Goal: Task Accomplishment & Management: Manage account settings

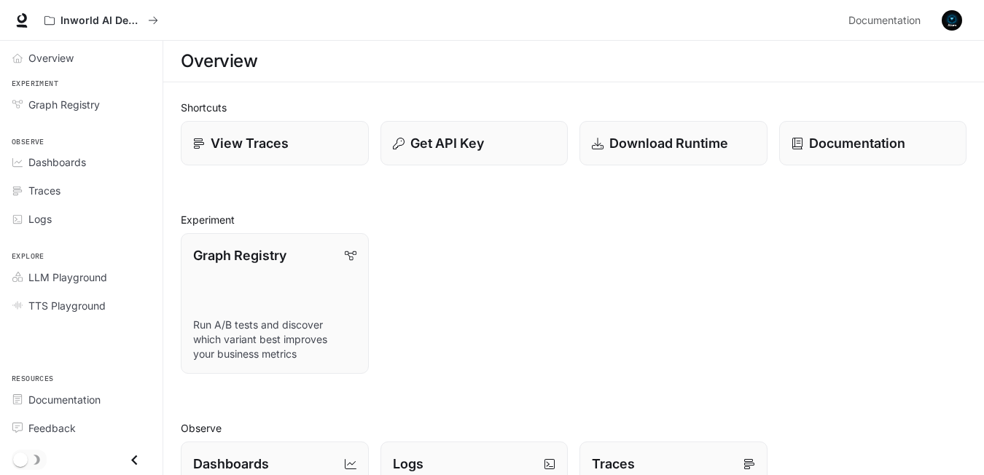
click at [952, 23] on img "button" at bounding box center [952, 20] width 20 height 20
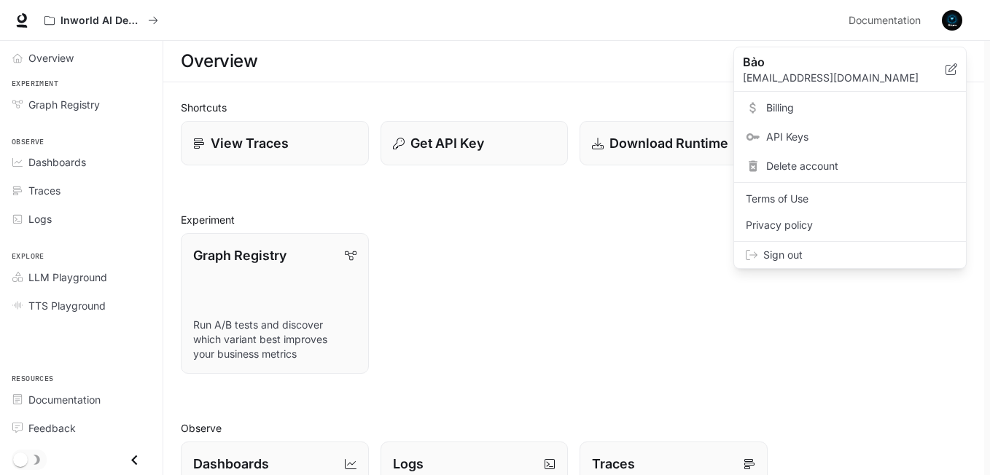
click at [799, 254] on span "Sign out" at bounding box center [859, 255] width 191 height 15
